Goal: Obtain resource: Download file/media

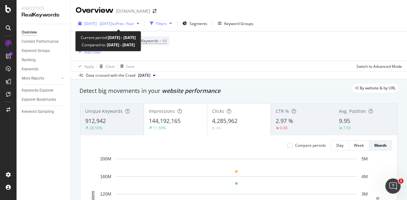
click at [112, 22] on span "[DATE] - [DATE]" at bounding box center [98, 23] width 28 height 5
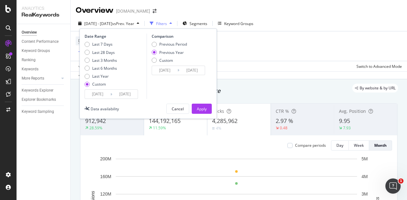
click at [98, 93] on input "[DATE]" at bounding box center [97, 94] width 25 height 9
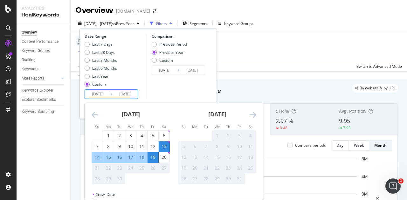
click at [95, 115] on icon "Move backward to switch to the previous month." at bounding box center [94, 115] width 7 height 8
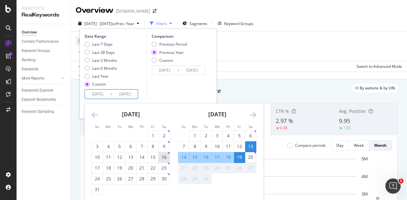
click at [165, 158] on div "16" at bounding box center [163, 157] width 11 height 6
type input "[DATE]"
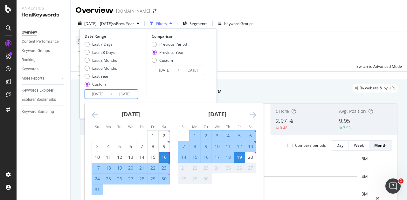
scroll to position [64, 0]
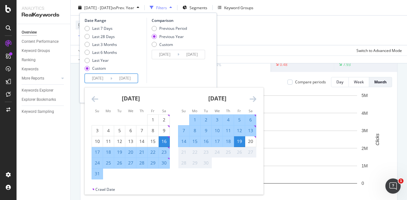
click at [163, 152] on div "23" at bounding box center [163, 152] width 11 height 6
type input "[DATE]"
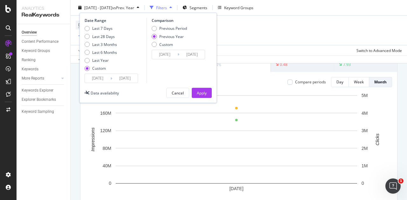
click at [97, 77] on input "[DATE]" at bounding box center [97, 78] width 25 height 9
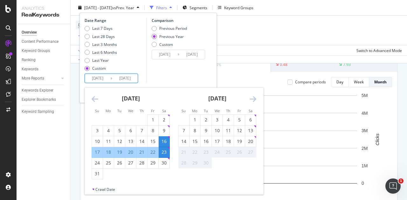
click at [165, 153] on div "23" at bounding box center [163, 152] width 11 height 6
type input "[DATE]"
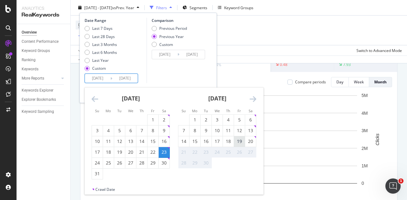
click at [241, 145] on div "19" at bounding box center [239, 142] width 11 height 10
type input "[DATE]"
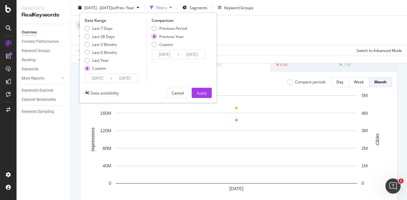
click at [97, 78] on input "[DATE]" at bounding box center [97, 78] width 25 height 9
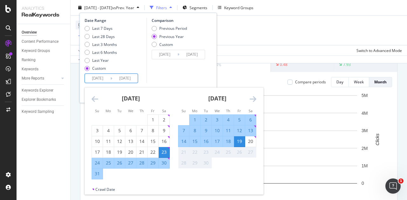
click at [145, 74] on div "Date Range Last 7 Days Last 28 Days Last 3 Months Last 6 Months Last Year Custo…" at bounding box center [147, 50] width 127 height 65
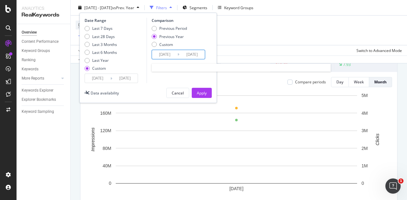
click at [161, 55] on input "[DATE]" at bounding box center [164, 54] width 25 height 9
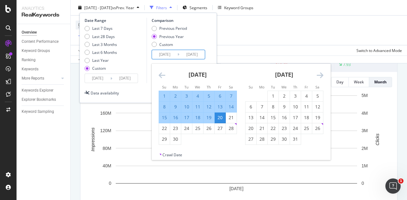
click at [156, 35] on div "Previous Year" at bounding box center [169, 36] width 35 height 5
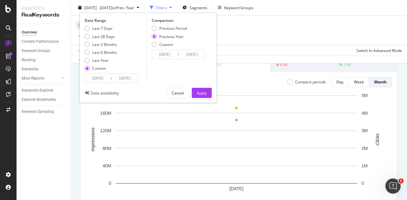
click at [156, 35] on div "Previous Year" at bounding box center [154, 36] width 5 height 5
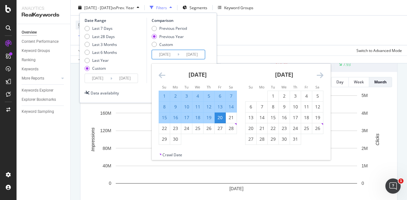
click at [161, 55] on input "[DATE]" at bounding box center [164, 54] width 25 height 9
click at [160, 75] on icon "Move backward to switch to the previous month." at bounding box center [161, 75] width 7 height 8
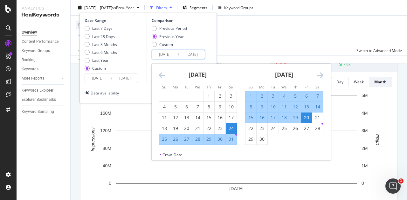
click at [201, 37] on div "Previous Period Previous Year Custom" at bounding box center [179, 38] width 55 height 24
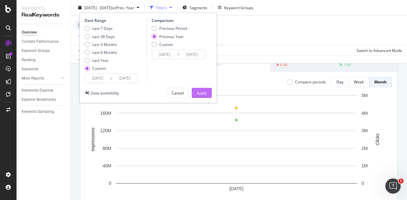
click at [201, 94] on div "Apply" at bounding box center [202, 92] width 10 height 5
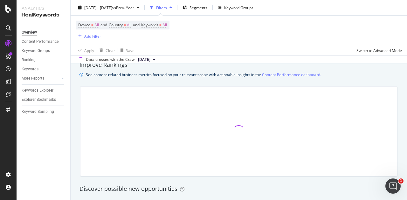
scroll to position [445, 0]
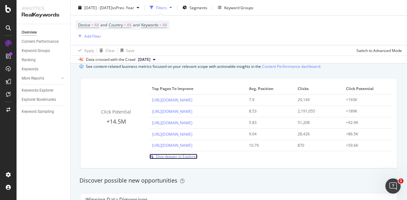
click at [165, 156] on span "Dive deeper in Explorer" at bounding box center [177, 156] width 42 height 5
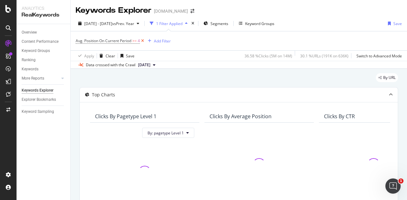
click at [144, 41] on icon at bounding box center [142, 41] width 5 height 6
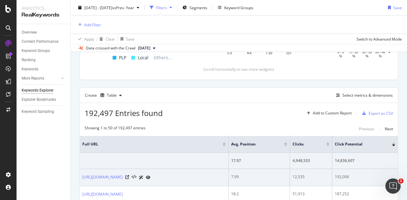
scroll to position [158, 0]
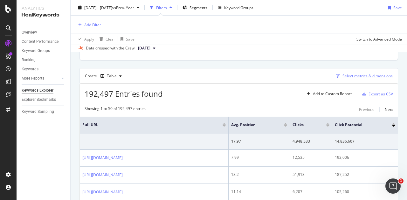
click at [371, 75] on div "Select metrics & dimensions" at bounding box center [367, 75] width 50 height 5
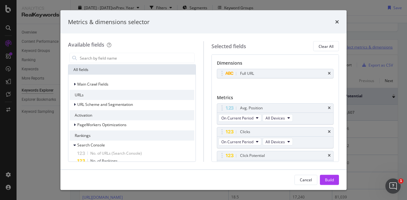
scroll to position [130, 0]
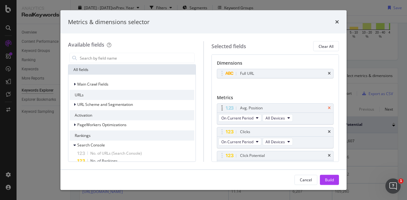
click at [327, 106] on icon "times" at bounding box center [328, 108] width 3 height 4
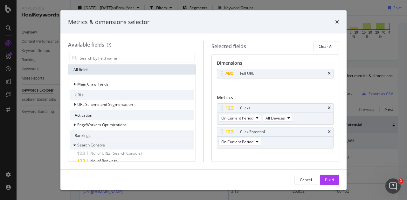
scroll to position [64, 0]
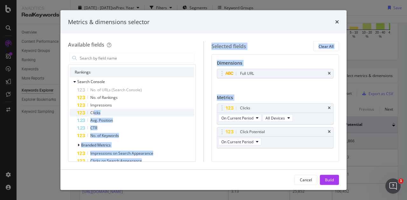
drag, startPoint x: 93, startPoint y: 110, endPoint x: 138, endPoint y: 112, distance: 44.2
click at [219, 120] on div "Available fields All fields Main Crawl Fields URLs URL Scheme and Segmentation …" at bounding box center [203, 101] width 271 height 121
click at [96, 112] on span "Clicks" at bounding box center [95, 112] width 10 height 5
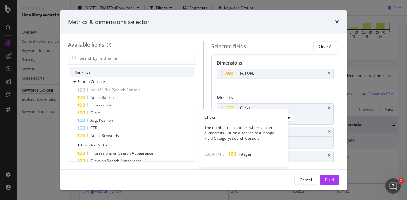
scroll to position [9, 0]
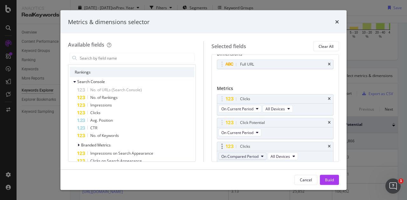
click at [247, 154] on span "On Compared Period" at bounding box center [239, 156] width 37 height 5
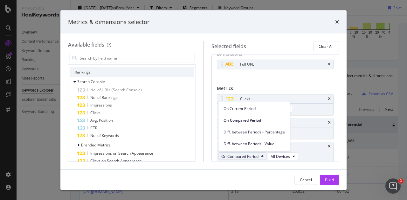
click at [247, 154] on span "On Compared Period" at bounding box center [239, 156] width 37 height 5
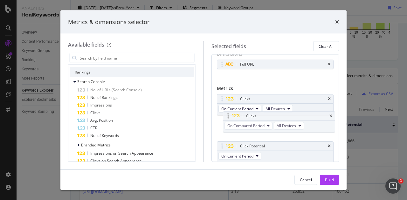
drag, startPoint x: 268, startPoint y: 147, endPoint x: 274, endPoint y: 117, distance: 30.2
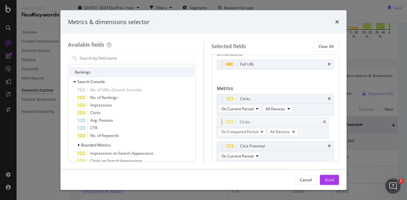
click at [274, 117] on body "Analytics RealKeywords Overview Content Performance Keyword Groups Ranking Keyw…" at bounding box center [203, 100] width 407 height 200
click at [326, 146] on div "Click Potential" at bounding box center [275, 146] width 116 height 9
click at [327, 145] on icon "times" at bounding box center [328, 147] width 3 height 4
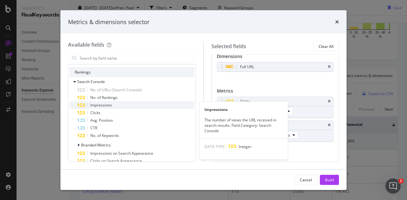
click at [119, 106] on div "Impressions" at bounding box center [135, 106] width 117 height 8
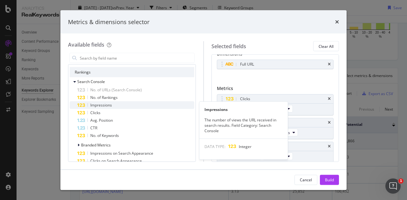
click at [117, 106] on div "Impressions" at bounding box center [135, 106] width 117 height 8
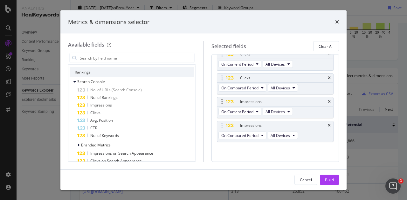
scroll to position [0, 0]
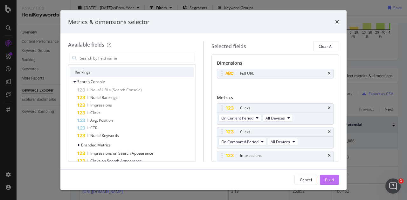
click at [329, 179] on div "Build" at bounding box center [329, 179] width 9 height 5
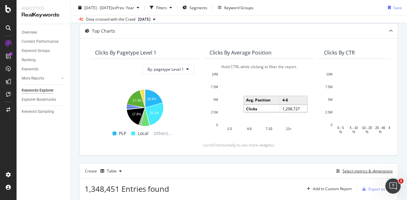
scroll to position [129, 0]
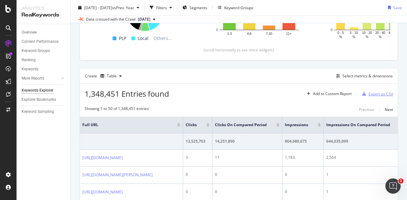
click at [377, 94] on div "Export as CSV" at bounding box center [380, 93] width 24 height 5
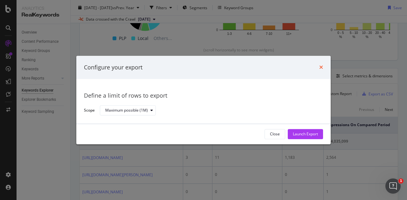
click at [321, 67] on icon "times" at bounding box center [321, 67] width 4 height 5
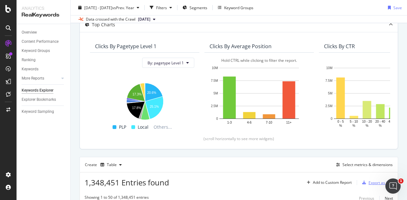
scroll to position [2, 0]
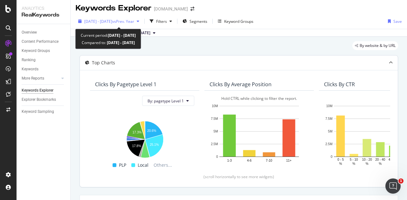
click at [112, 21] on span "[DATE] - [DATE]" at bounding box center [98, 21] width 28 height 5
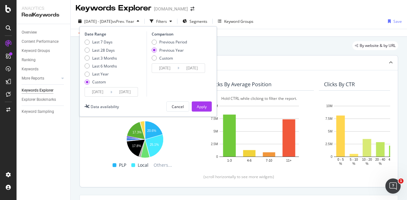
click at [100, 91] on input "[DATE]" at bounding box center [97, 92] width 25 height 9
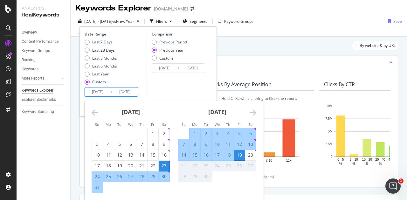
click at [165, 177] on div "30" at bounding box center [163, 177] width 11 height 6
type input "[DATE]"
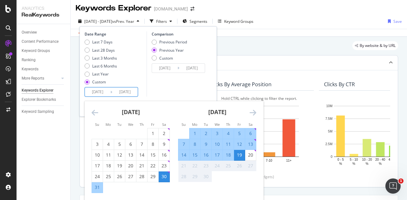
click at [170, 76] on div "Comparison Previous Period Previous Year Custom [DATE] Navigate forward to inte…" at bounding box center [176, 63] width 60 height 65
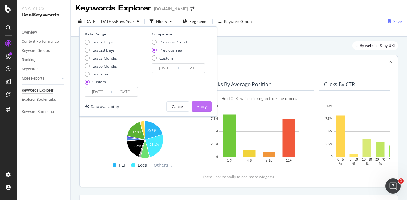
click at [200, 104] on div "Apply" at bounding box center [202, 106] width 10 height 5
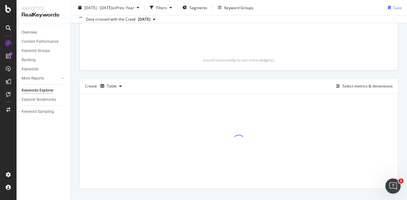
scroll to position [129, 0]
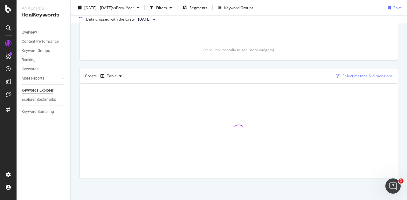
click at [342, 75] on div "Select metrics & dimensions" at bounding box center [367, 75] width 50 height 5
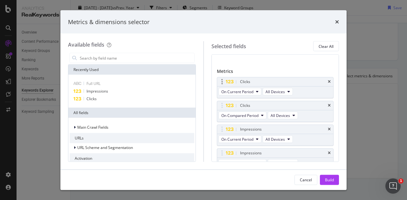
scroll to position [54, 0]
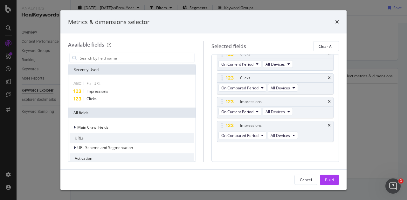
click at [334, 20] on div "Metrics & dimensions selector" at bounding box center [203, 22] width 271 height 8
click at [335, 21] on icon "times" at bounding box center [337, 21] width 4 height 5
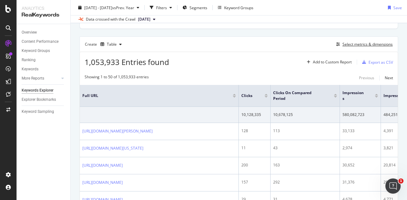
scroll to position [2, 0]
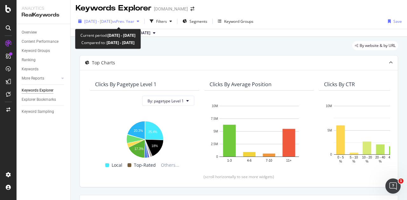
click at [134, 21] on span "vs Prev. Year" at bounding box center [123, 21] width 22 height 5
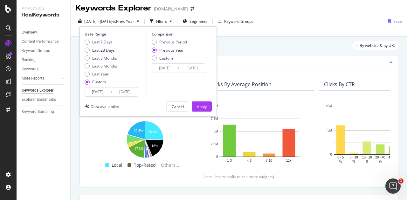
click at [101, 92] on input "[DATE]" at bounding box center [97, 92] width 25 height 9
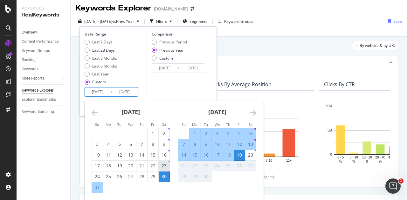
click at [164, 167] on div "23" at bounding box center [163, 166] width 11 height 6
type input "[DATE]"
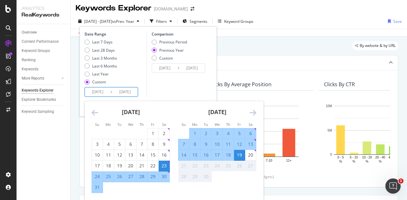
click at [197, 87] on div "Comparison Previous Period Previous Year Custom [DATE] Navigate forward to inte…" at bounding box center [176, 63] width 60 height 65
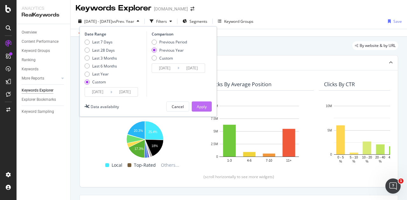
click at [201, 105] on div "Apply" at bounding box center [202, 106] width 10 height 5
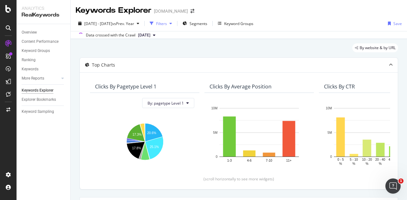
click at [174, 24] on div "button" at bounding box center [171, 24] width 8 height 4
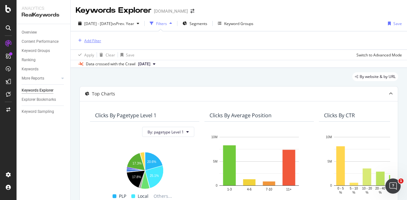
click at [92, 39] on div "Add Filter" at bounding box center [92, 40] width 17 height 5
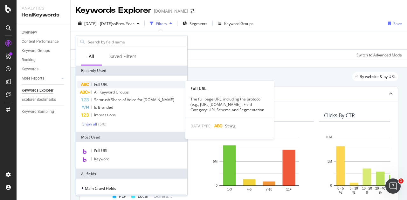
click at [100, 83] on span "Full URL" at bounding box center [101, 84] width 14 height 5
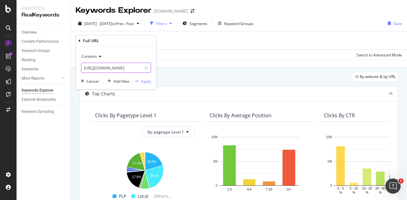
click at [118, 69] on input "[URL][DOMAIN_NAME]" at bounding box center [111, 68] width 60 height 10
type input "/pl/"
click at [146, 81] on div "Apply" at bounding box center [146, 80] width 10 height 5
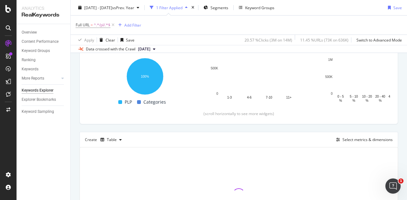
scroll to position [159, 0]
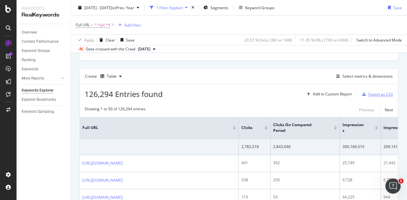
click at [379, 94] on div "Export as CSV" at bounding box center [380, 94] width 24 height 5
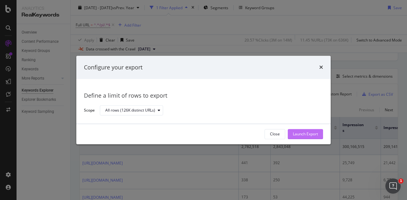
click at [315, 131] on div "Launch Export" at bounding box center [305, 135] width 25 height 10
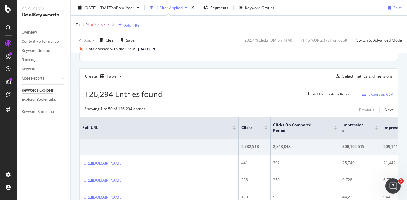
scroll to position [64, 0]
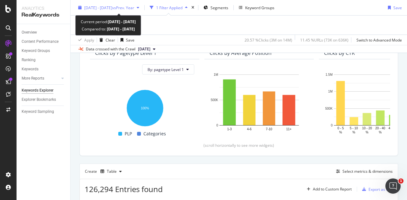
click at [110, 10] on div "[DATE] - [DATE] vs Prev. Year" at bounding box center [109, 8] width 66 height 10
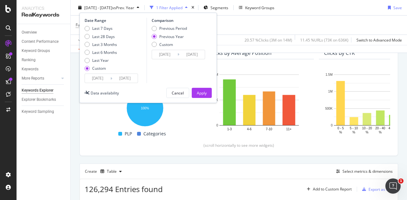
click at [95, 78] on input "[DATE]" at bounding box center [97, 78] width 25 height 9
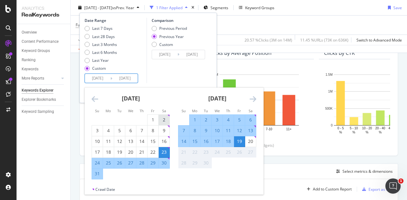
click at [165, 120] on div "2" at bounding box center [163, 120] width 11 height 6
type input "[DATE]"
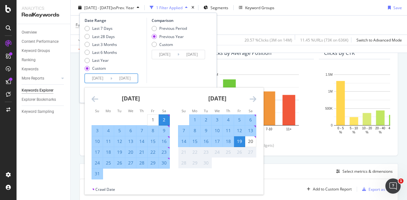
click at [163, 129] on div "9" at bounding box center [163, 131] width 11 height 6
type input "[DATE]"
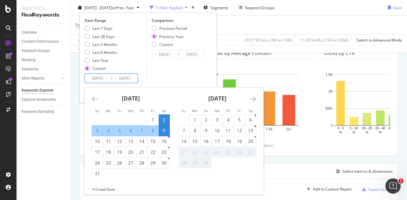
click at [99, 78] on input "[DATE]" at bounding box center [97, 78] width 25 height 9
click at [164, 131] on div "9" at bounding box center [163, 131] width 11 height 6
type input "[DATE]"
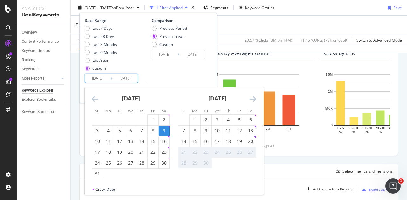
click at [100, 80] on input "[DATE]" at bounding box center [97, 78] width 25 height 9
click at [162, 130] on div "9" at bounding box center [163, 131] width 11 height 6
click at [241, 138] on div "19" at bounding box center [239, 141] width 11 height 6
type input "[DATE]"
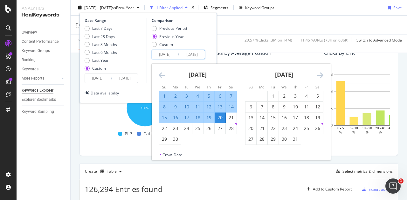
click at [166, 56] on input "[DATE]" at bounding box center [164, 54] width 25 height 9
click at [158, 74] on icon "Move backward to switch to the previous month." at bounding box center [161, 75] width 7 height 8
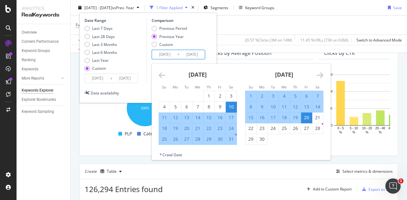
click at [197, 36] on div "Previous Period Previous Year Custom" at bounding box center [179, 38] width 55 height 24
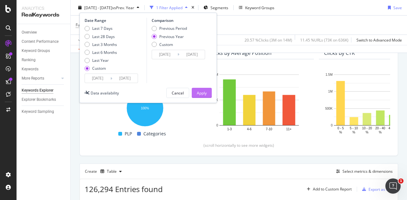
click at [204, 89] on div "Apply" at bounding box center [202, 93] width 10 height 10
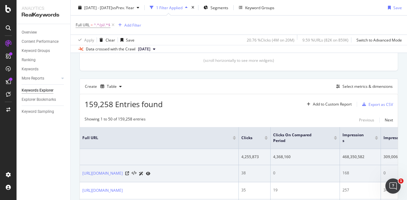
scroll to position [159, 0]
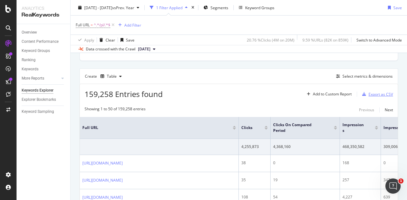
click at [381, 94] on div "Export as CSV" at bounding box center [380, 94] width 24 height 5
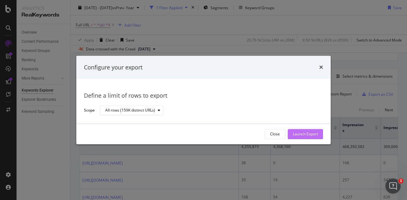
click at [308, 134] on div "Launch Export" at bounding box center [305, 134] width 25 height 5
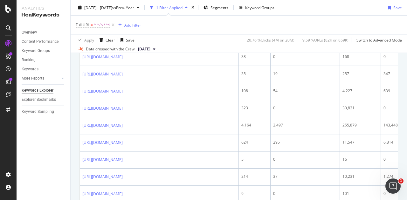
scroll to position [191, 0]
